Goal: Task Accomplishment & Management: Use online tool/utility

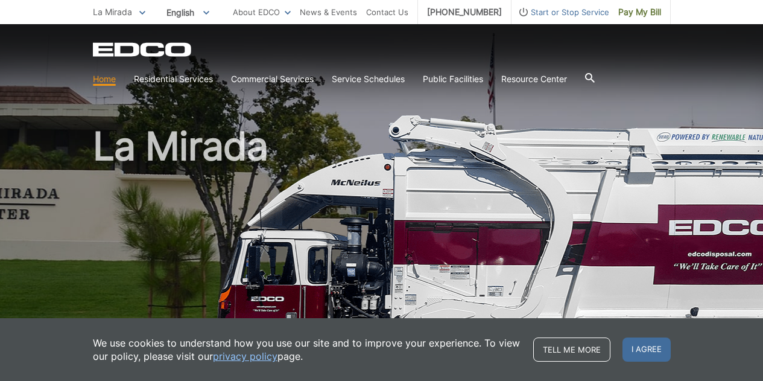
scroll to position [7, 0]
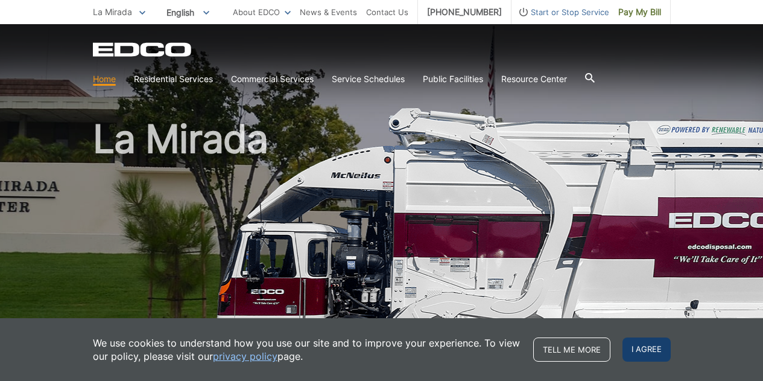
click at [653, 344] on span "I agree" at bounding box center [646, 349] width 48 height 24
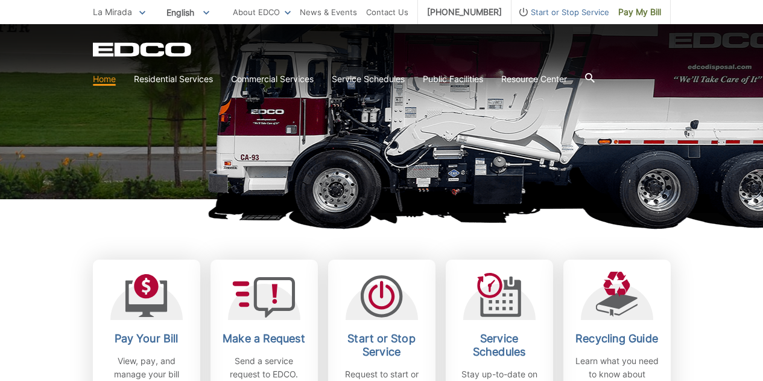
scroll to position [299, 0]
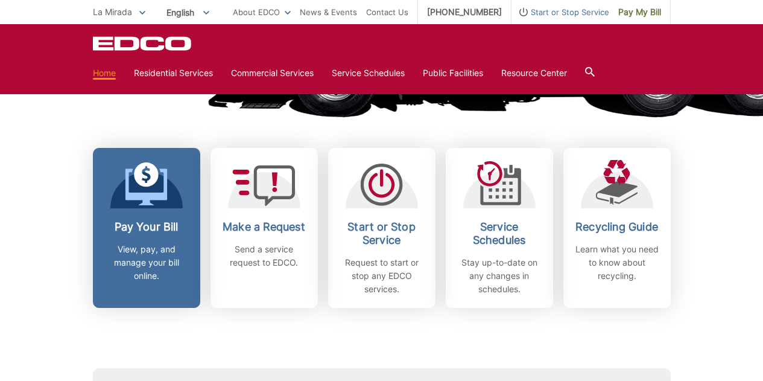
click at [157, 223] on h2 "Pay Your Bill" at bounding box center [146, 226] width 89 height 13
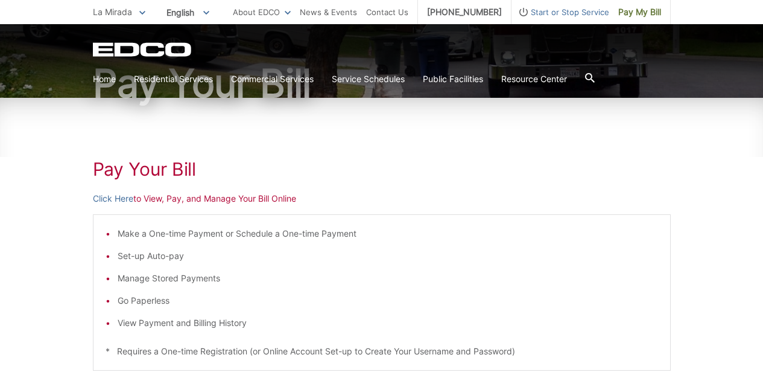
scroll to position [113, 0]
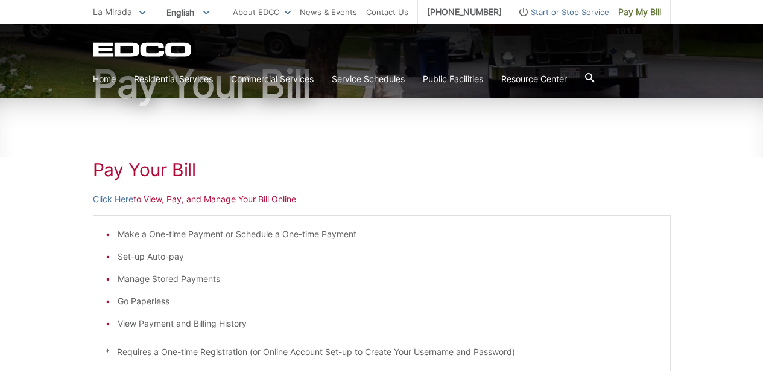
click at [279, 198] on p "Click Here to View, Pay, and Manage Your Bill Online" at bounding box center [382, 198] width 578 height 13
click at [124, 199] on link "Click Here" at bounding box center [113, 198] width 40 height 13
